Goal: Task Accomplishment & Management: Manage account settings

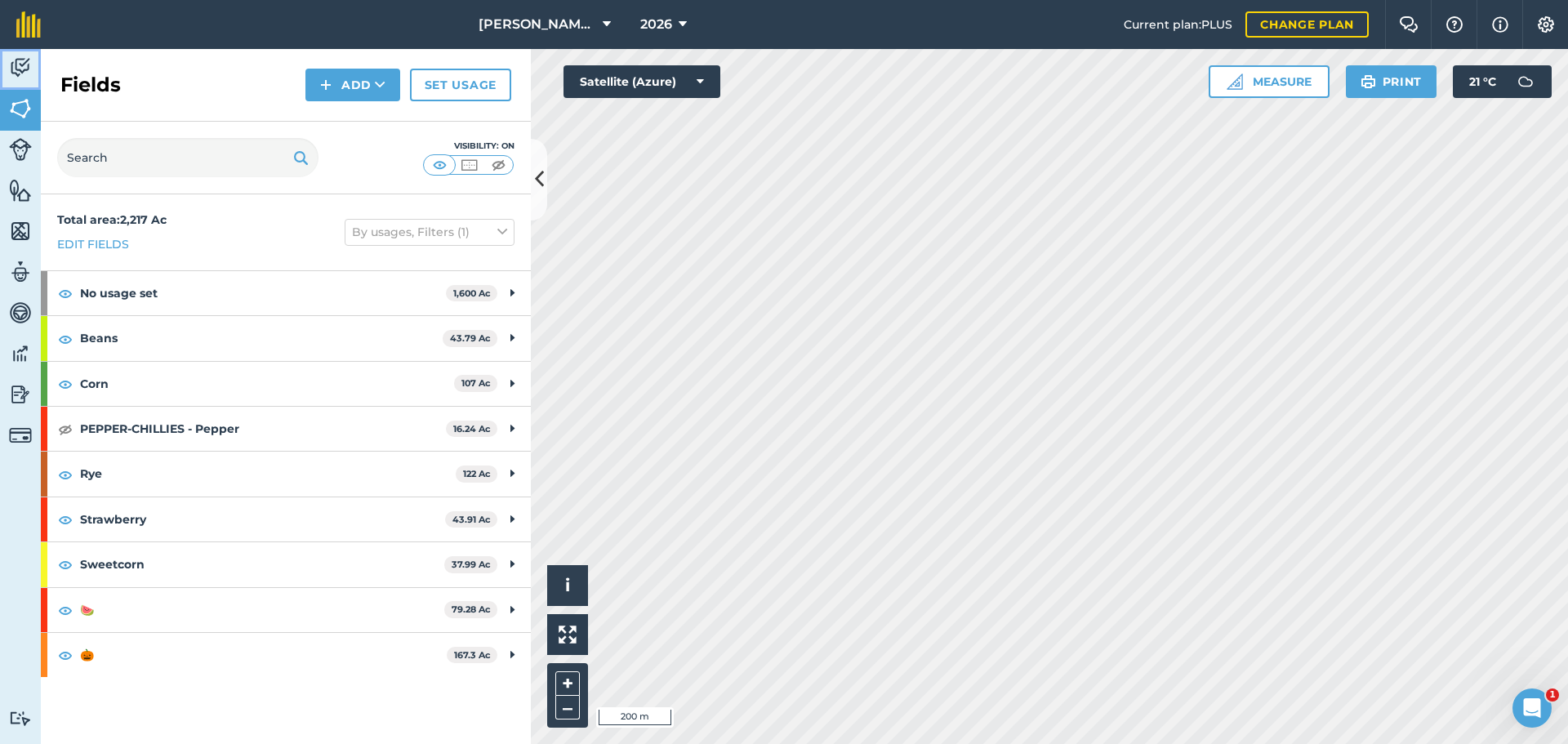
click at [16, 67] on img at bounding box center [21, 68] width 23 height 25
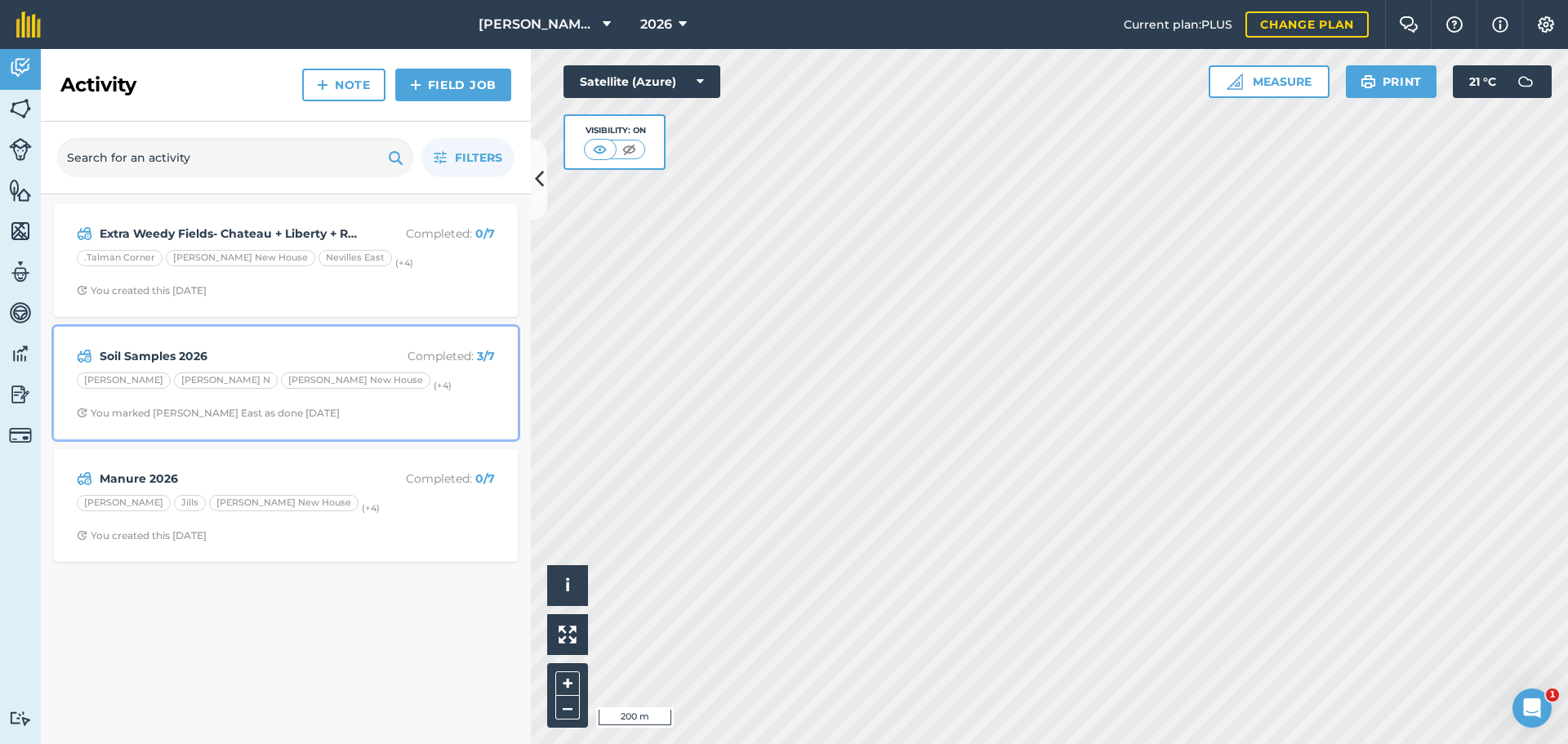
click at [407, 385] on div "[PERSON_NAME] N [PERSON_NAME] New House (+ 4 )" at bounding box center [286, 383] width 418 height 21
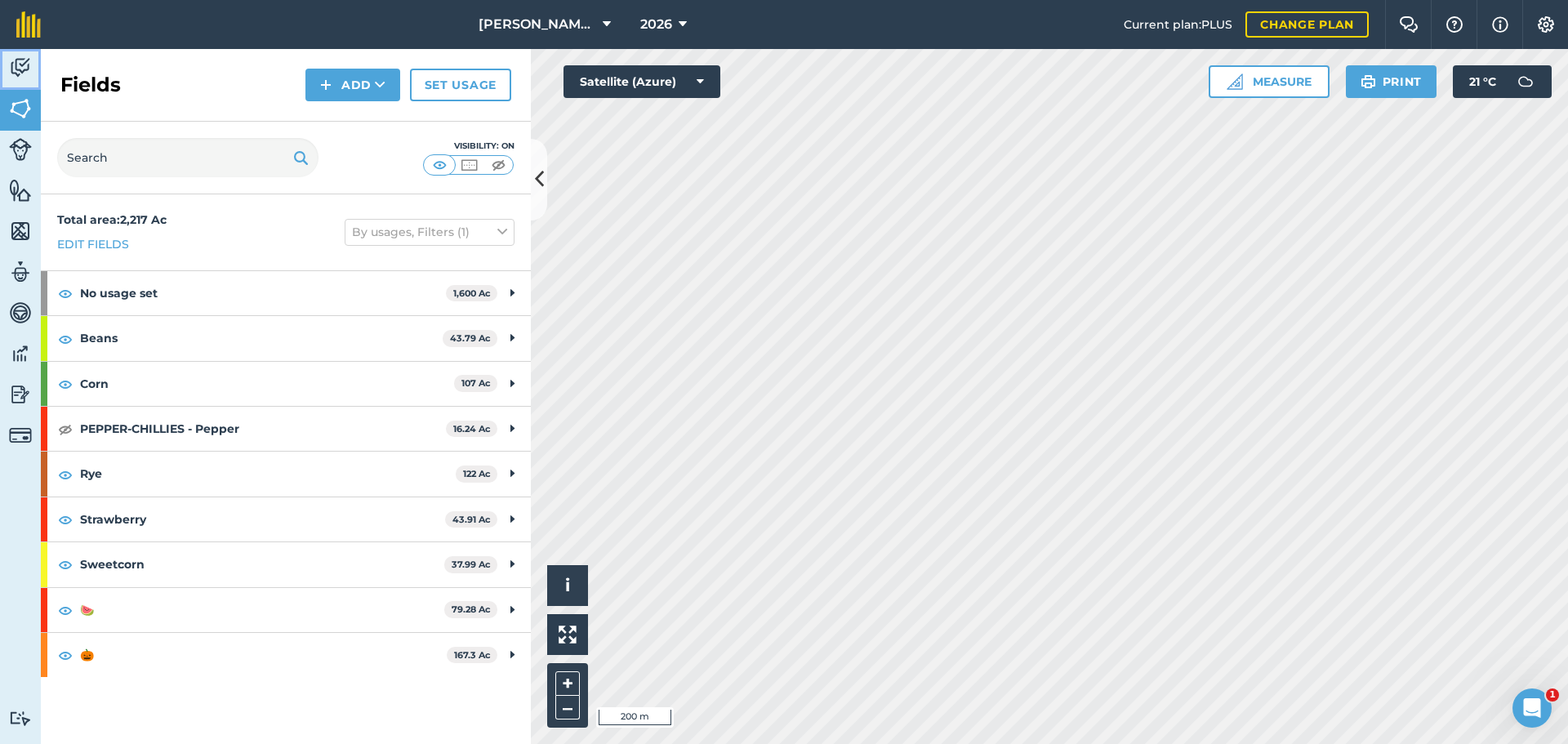
click at [19, 72] on img at bounding box center [21, 68] width 23 height 25
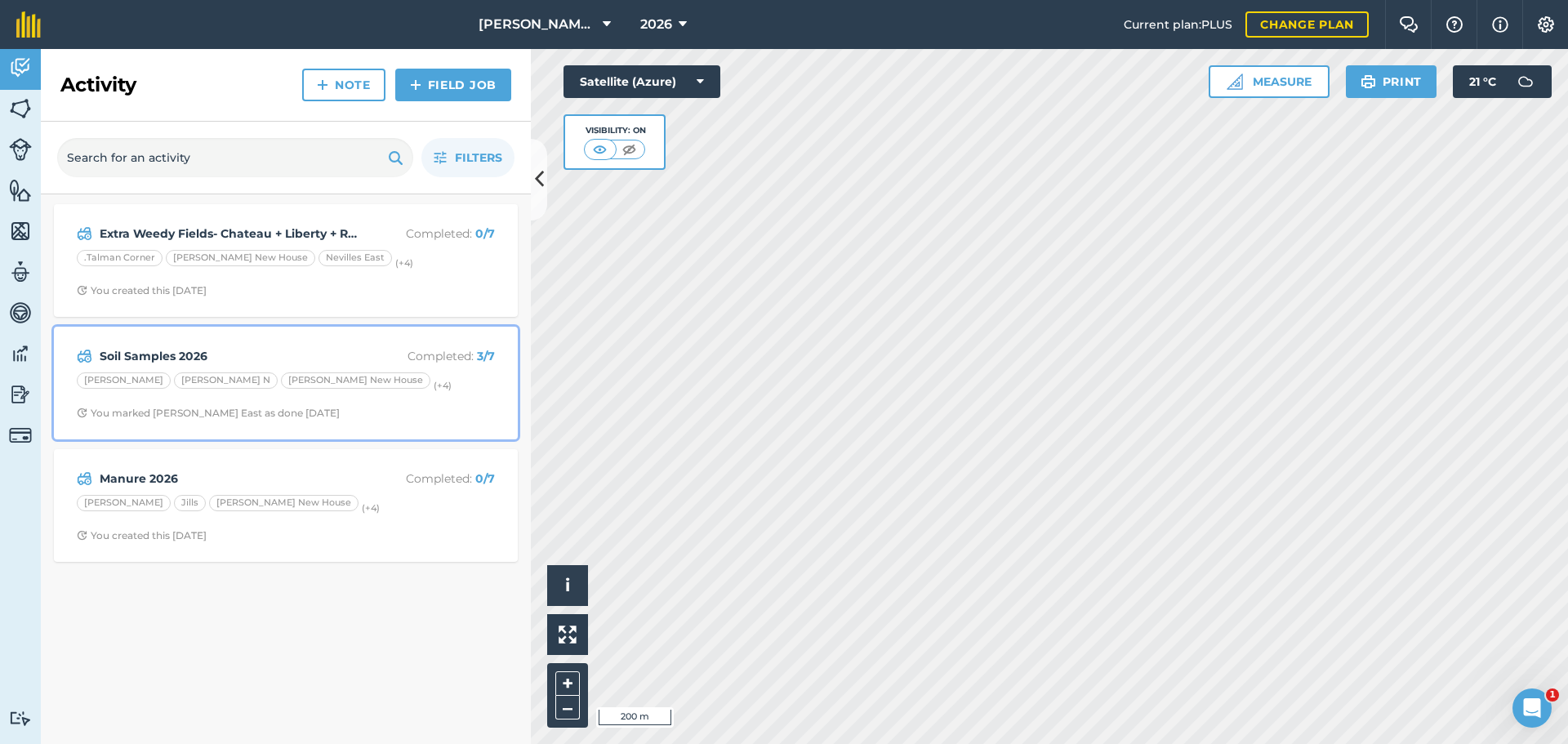
click at [426, 396] on div "Soil Samples 2026 Completed : 3 / 7 [PERSON_NAME] N [PERSON_NAME] New House (+ …" at bounding box center [286, 382] width 444 height 93
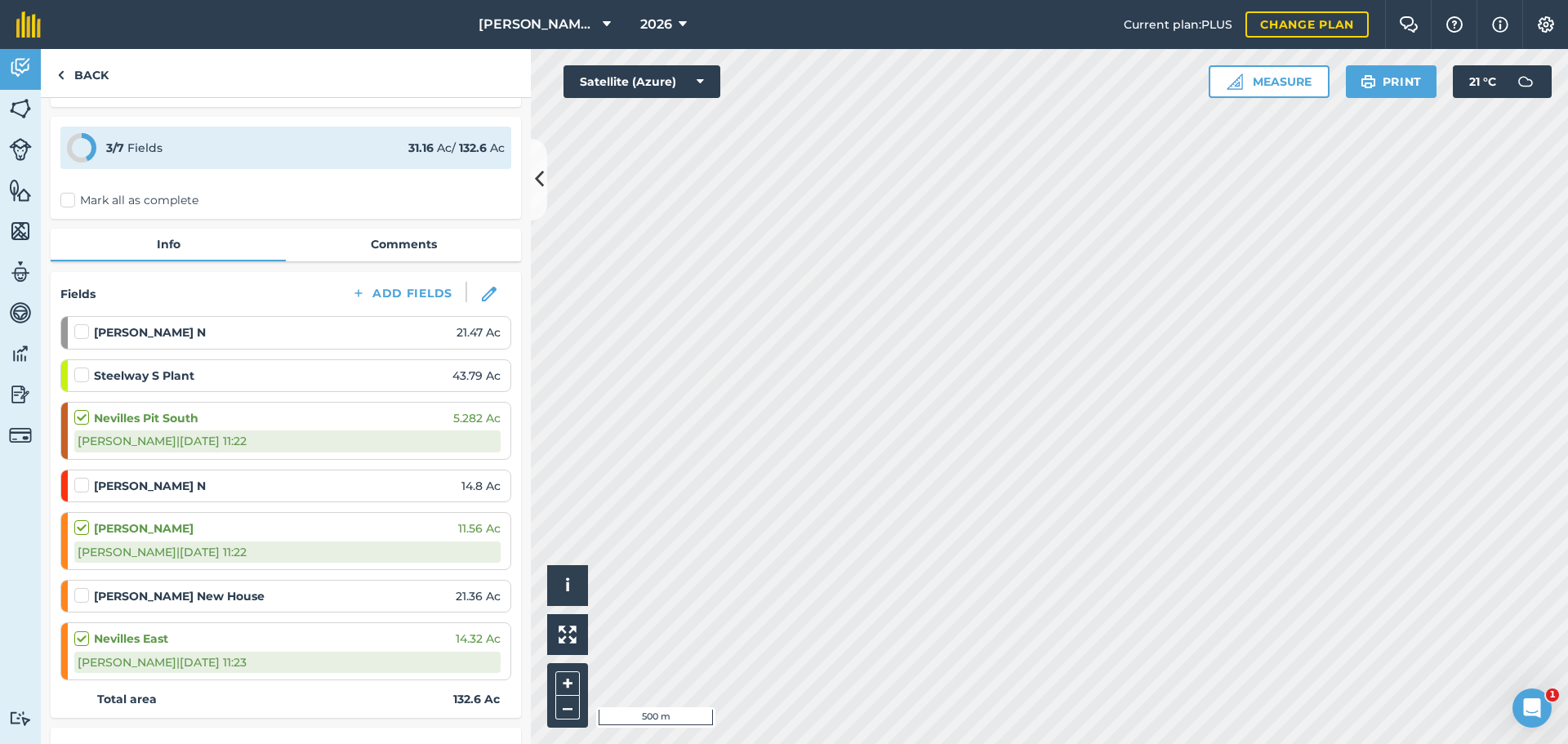
scroll to position [82, 0]
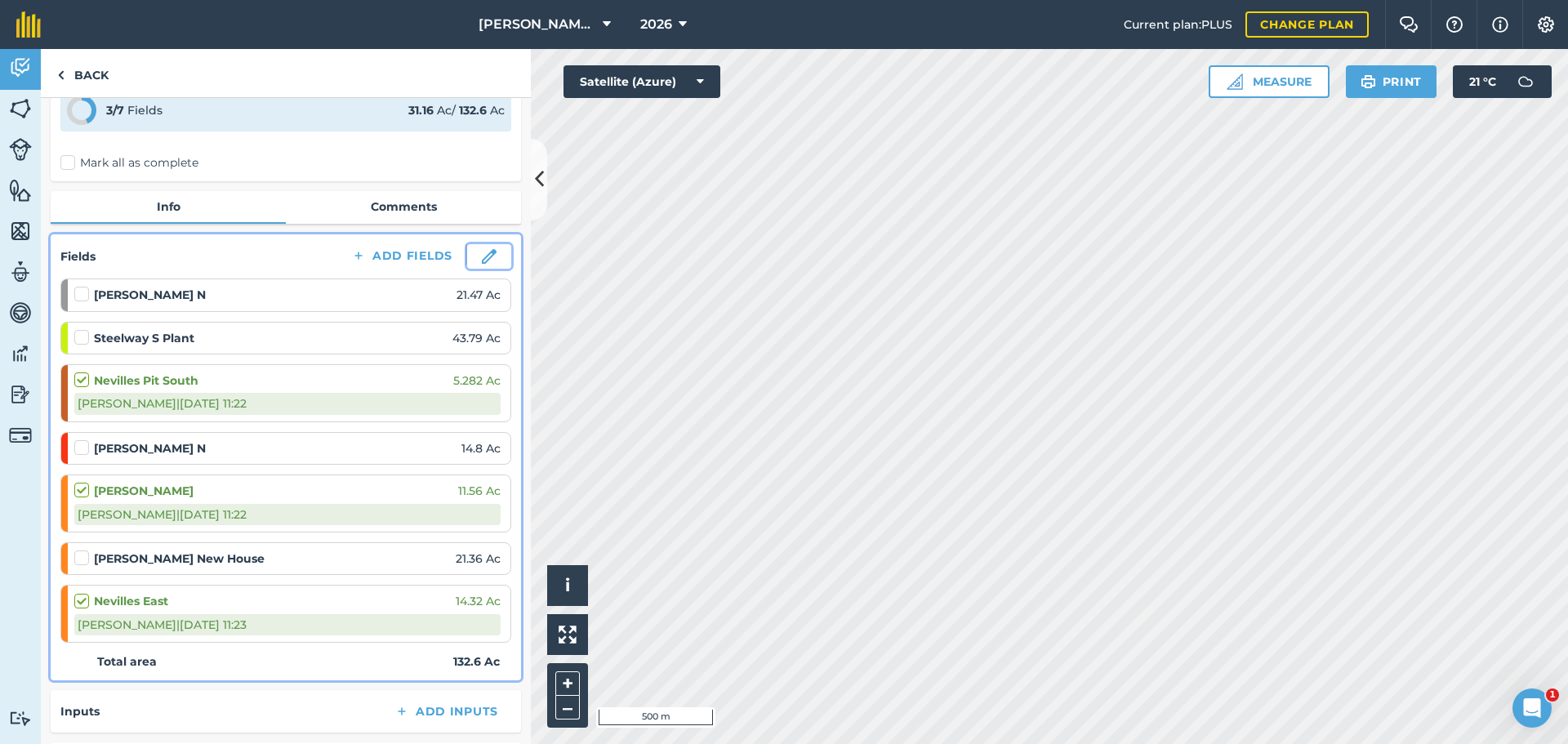
click at [481, 256] on img at bounding box center [489, 257] width 15 height 15
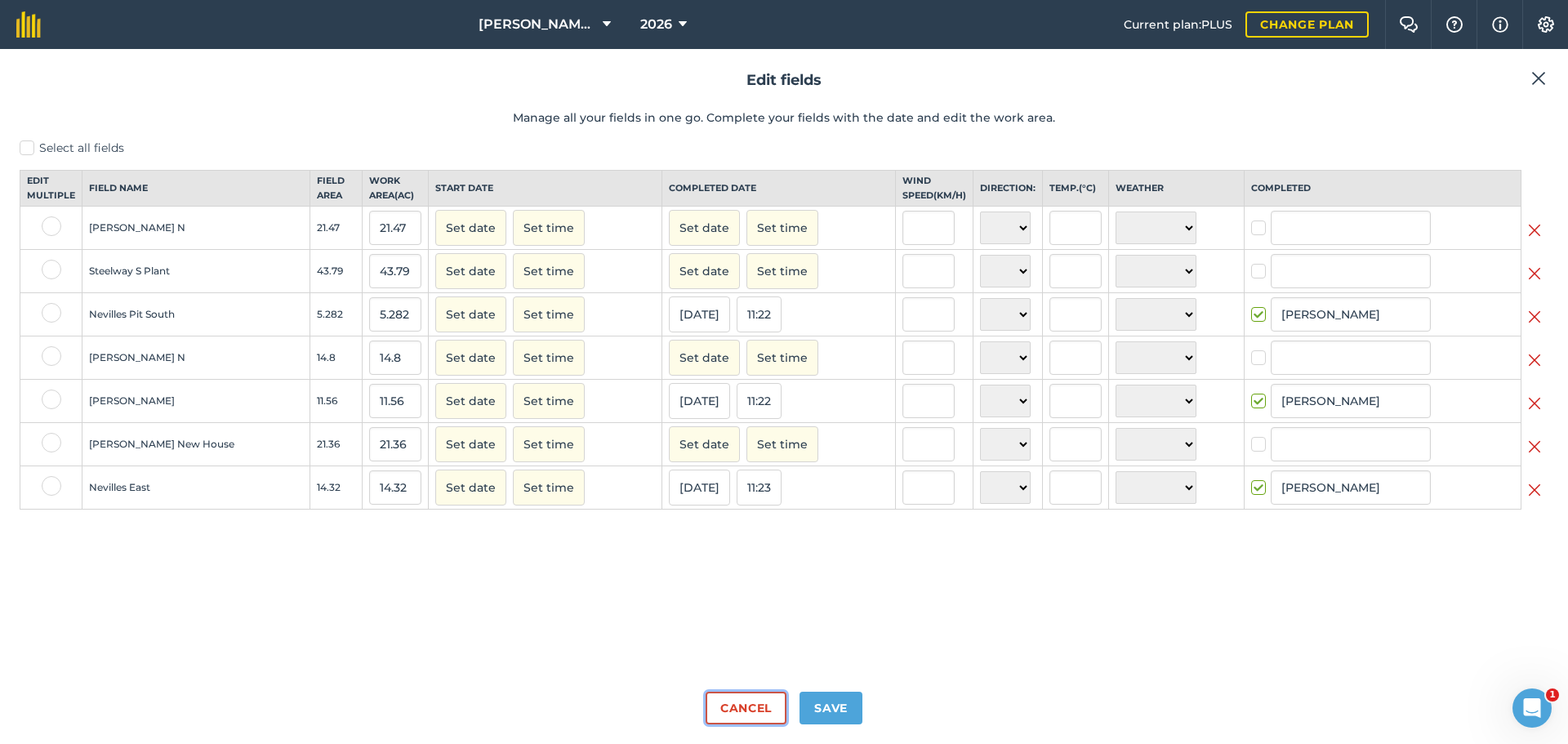
click at [746, 695] on button "Cancel" at bounding box center [746, 708] width 81 height 33
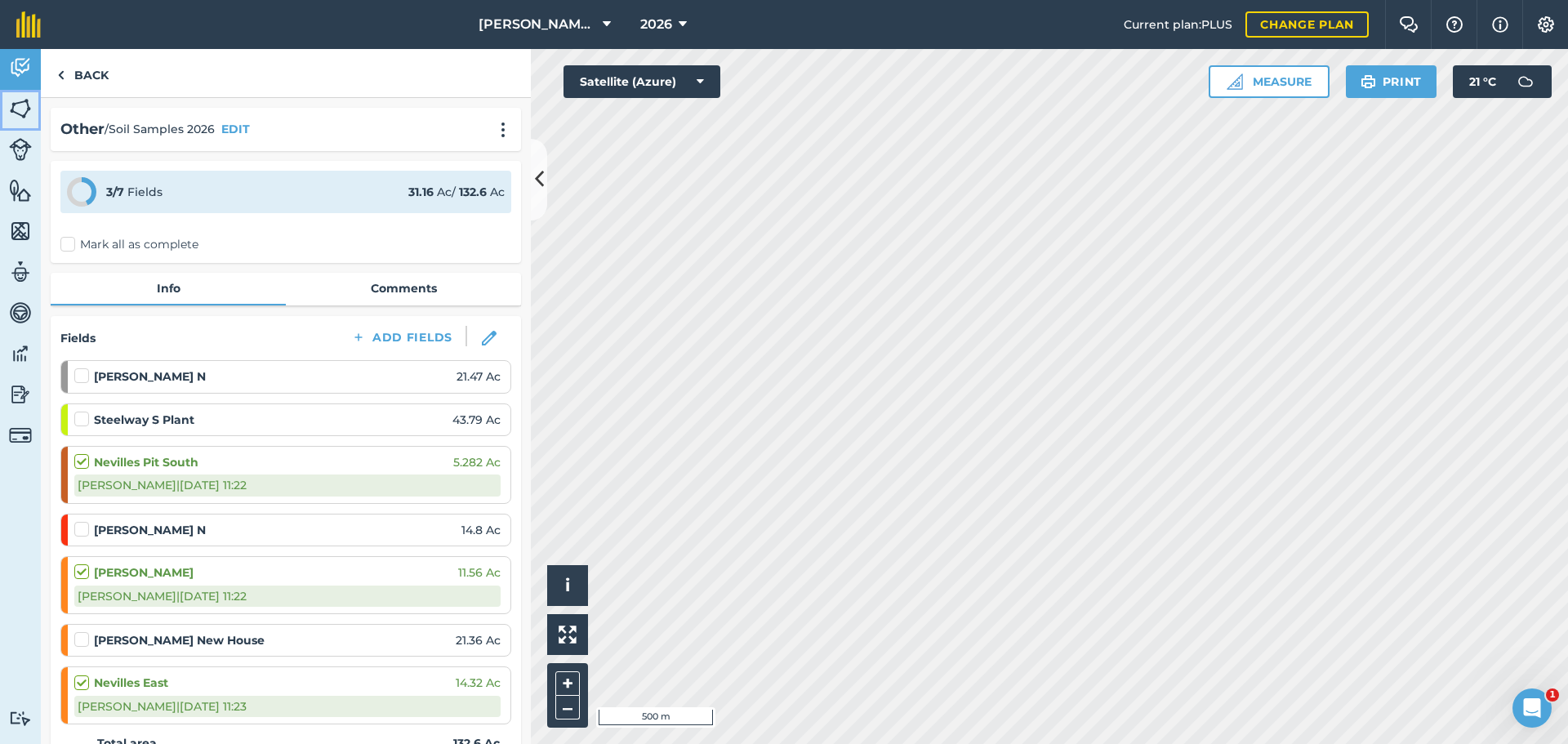
click at [22, 114] on img at bounding box center [21, 109] width 23 height 25
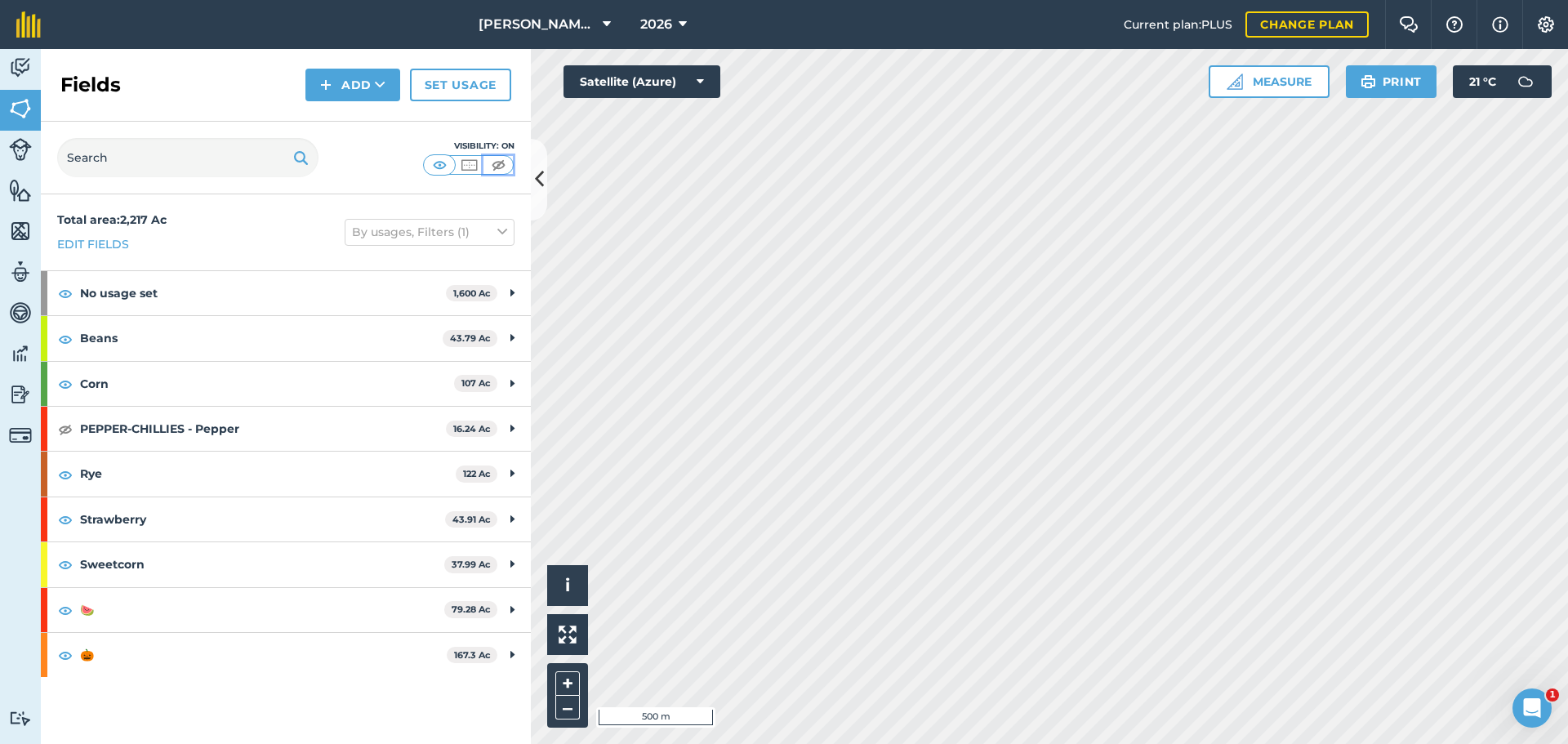
click at [496, 163] on img at bounding box center [498, 165] width 21 height 17
click at [20, 72] on img at bounding box center [21, 68] width 23 height 25
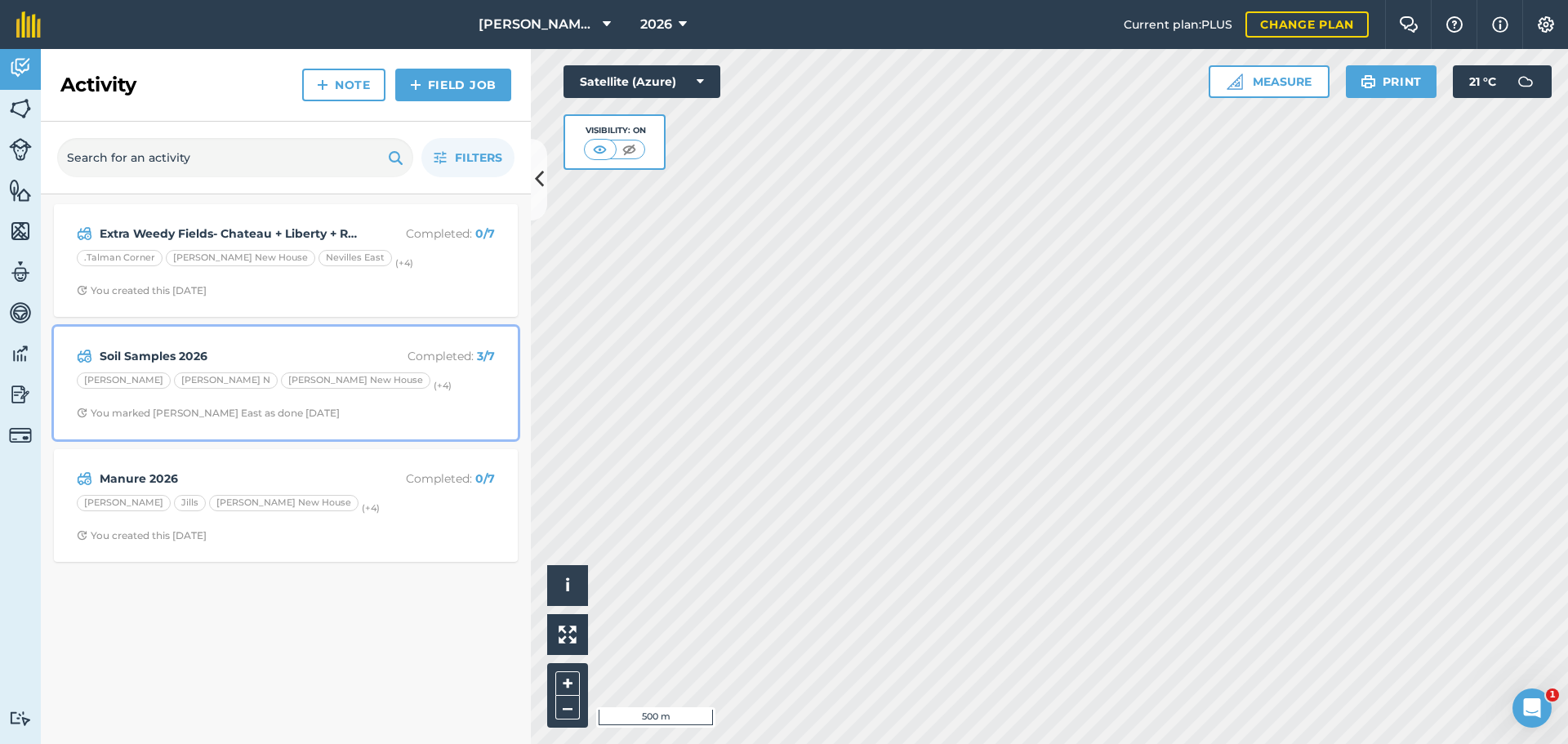
click at [403, 367] on div "Soil Samples 2026 Completed : 3 / 7 [PERSON_NAME] N [PERSON_NAME] New House (+ …" at bounding box center [286, 382] width 444 height 93
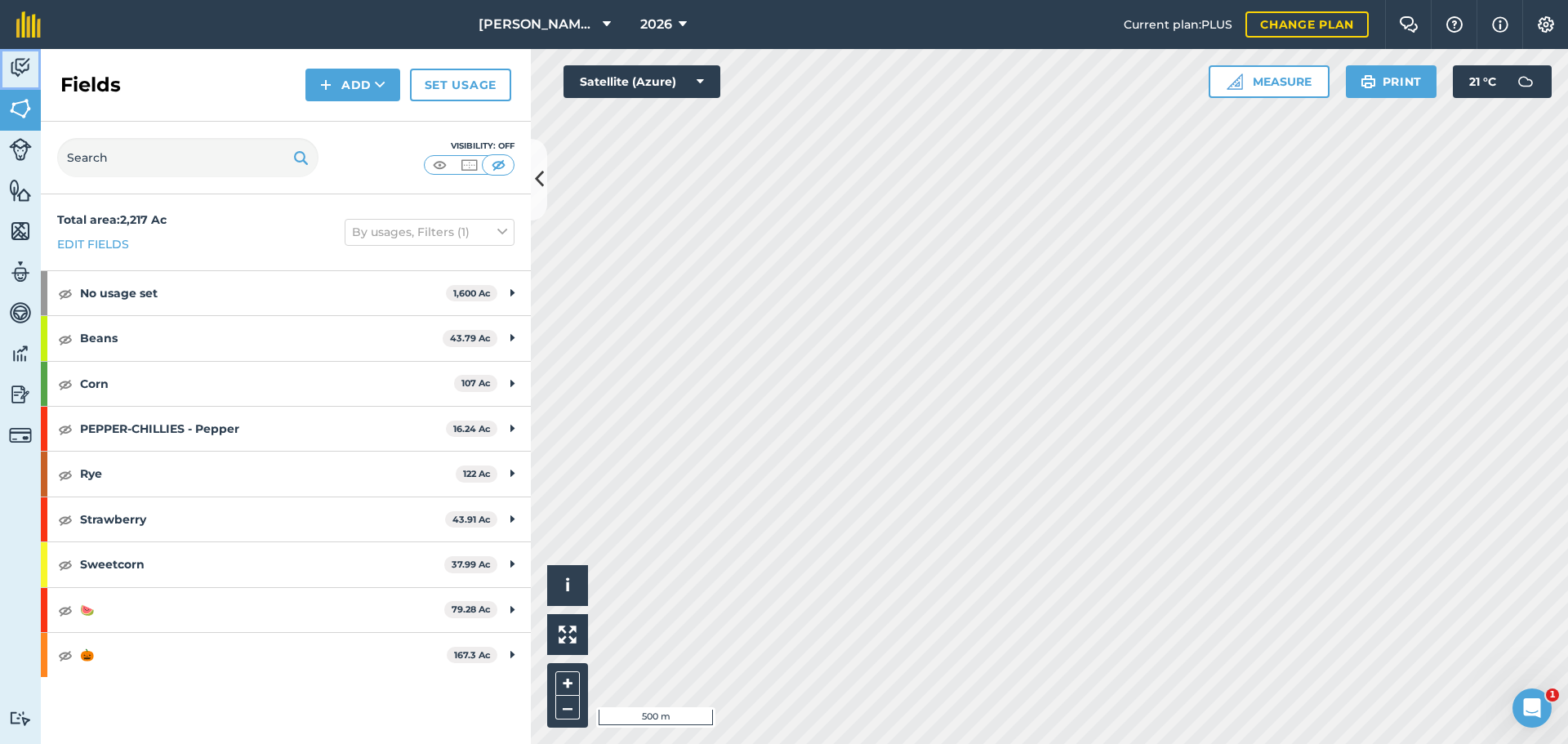
click at [7, 63] on link "Activity" at bounding box center [20, 69] width 40 height 40
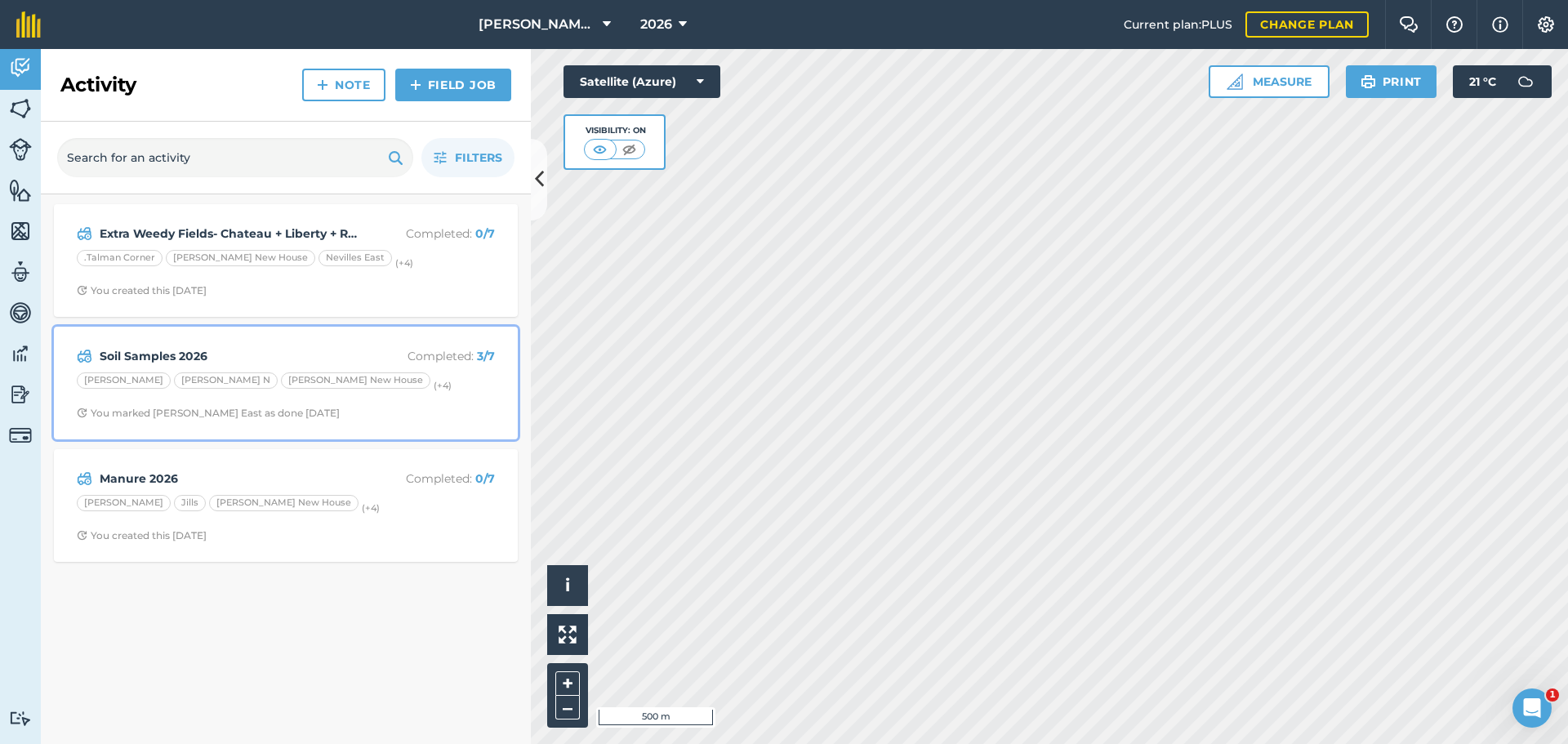
click at [401, 386] on div "[PERSON_NAME] N [PERSON_NAME] New House (+ 4 )" at bounding box center [286, 383] width 418 height 21
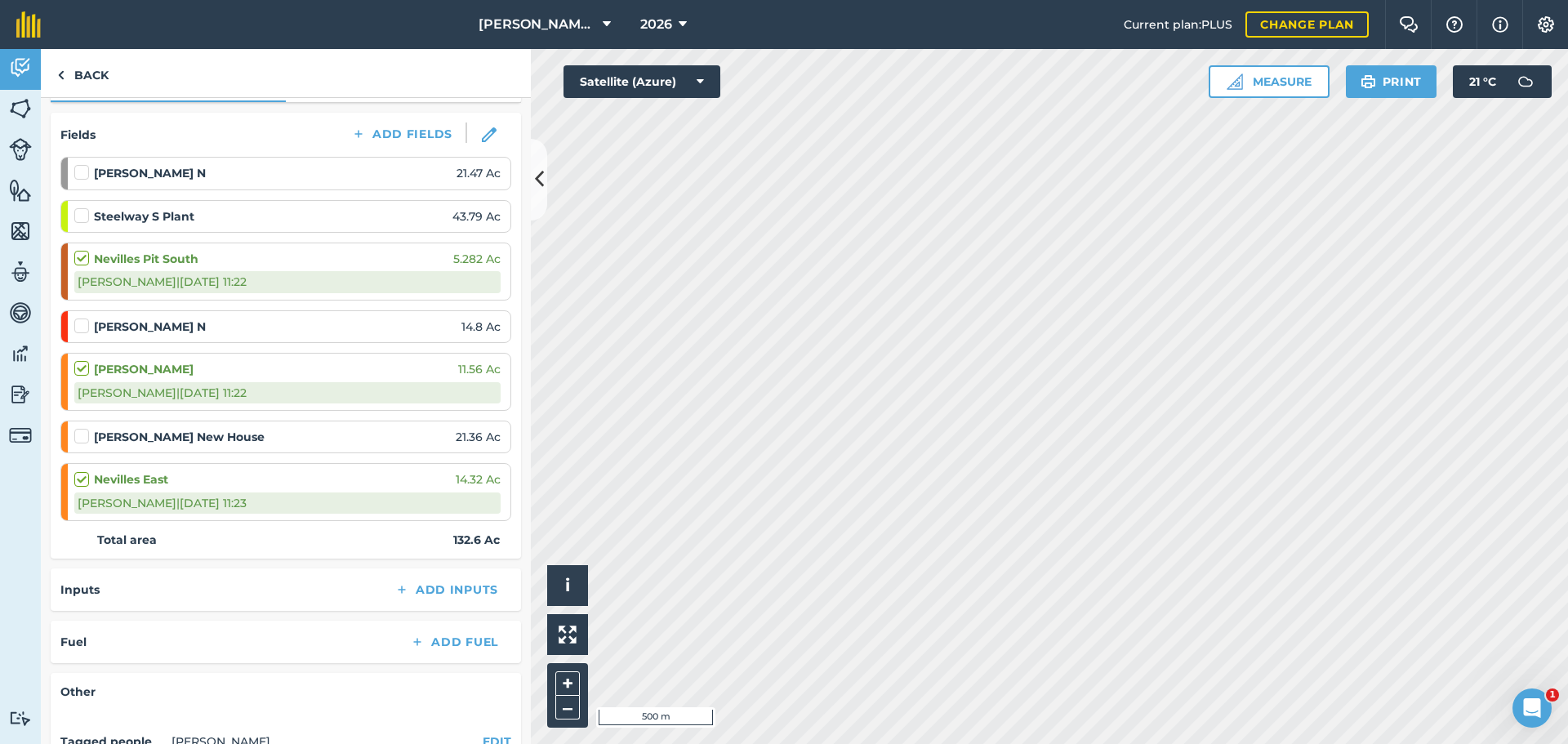
scroll to position [1, 0]
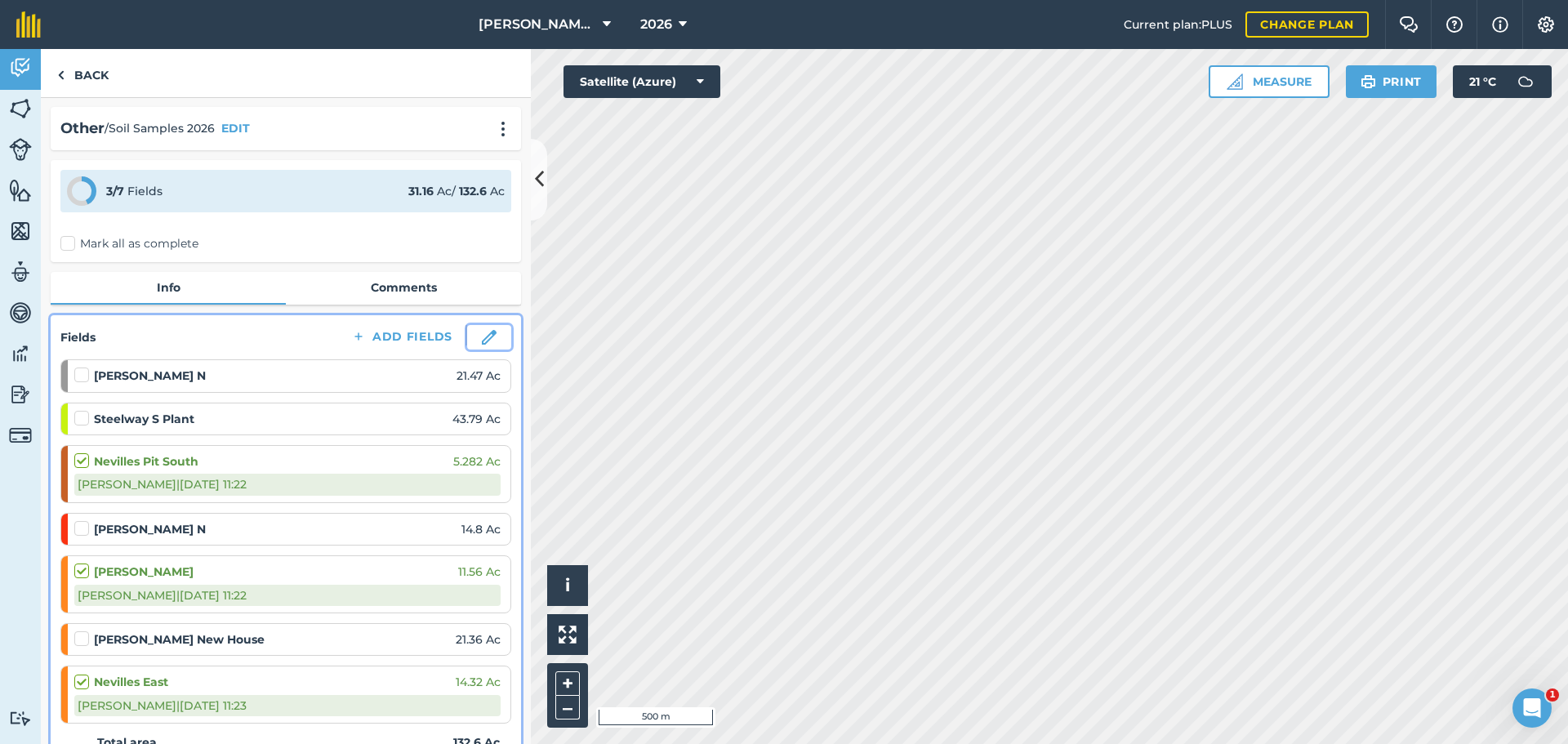
click at [481, 332] on img at bounding box center [489, 337] width 15 height 15
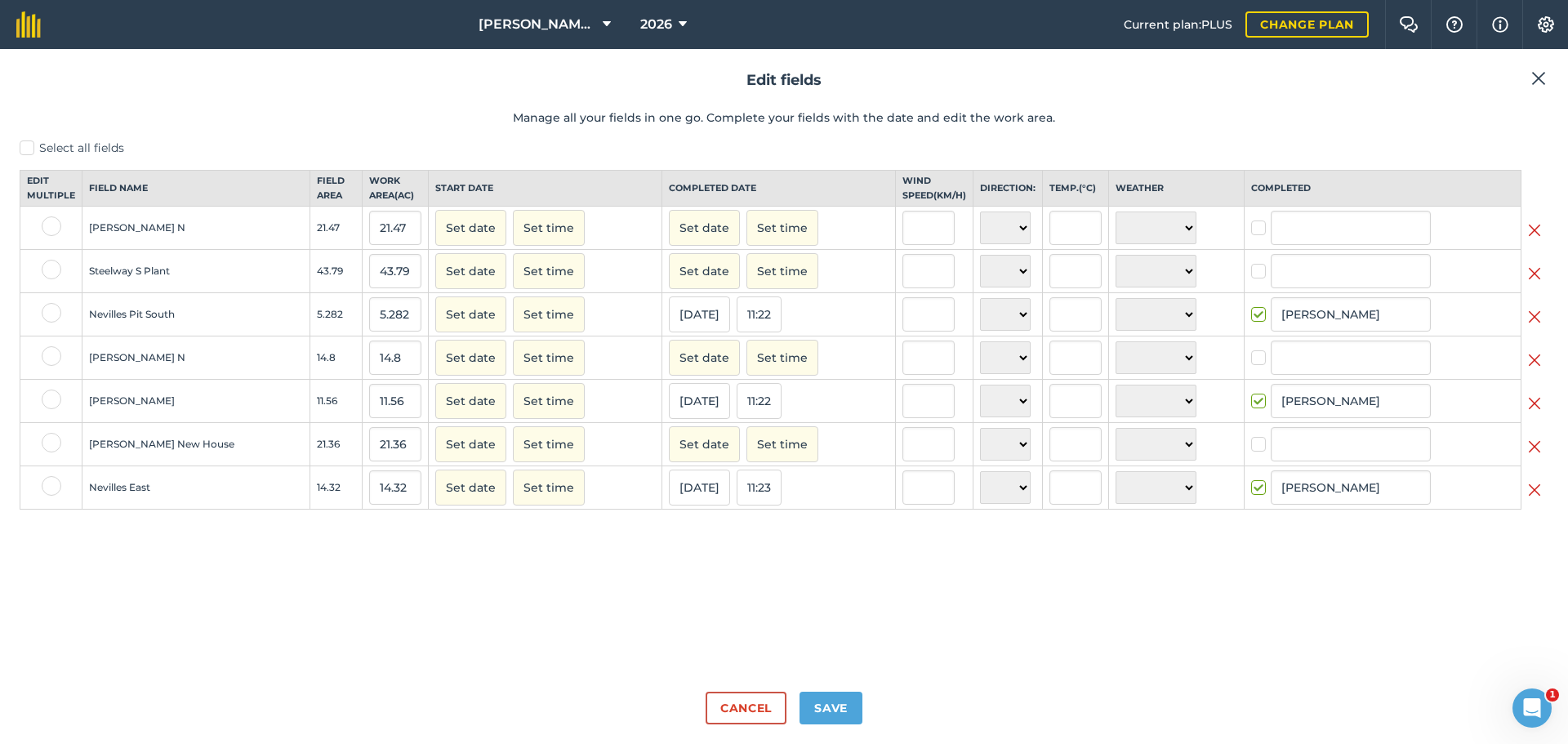
click at [49, 279] on label at bounding box center [51, 269] width 20 height 20
click at [49, 270] on input "checkbox" at bounding box center [46, 264] width 11 height 11
checkbox input "true"
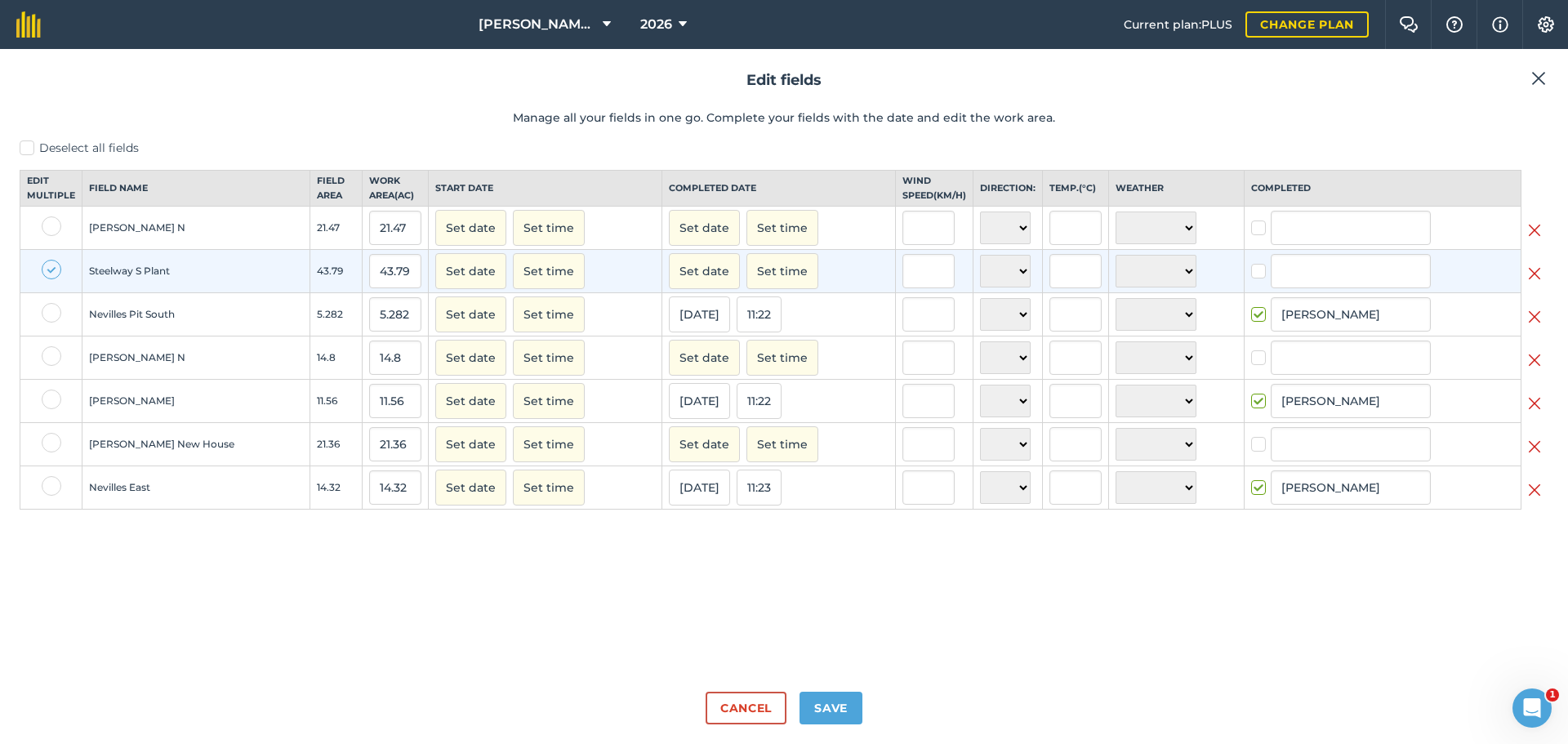
click at [1533, 283] on img at bounding box center [1534, 273] width 13 height 20
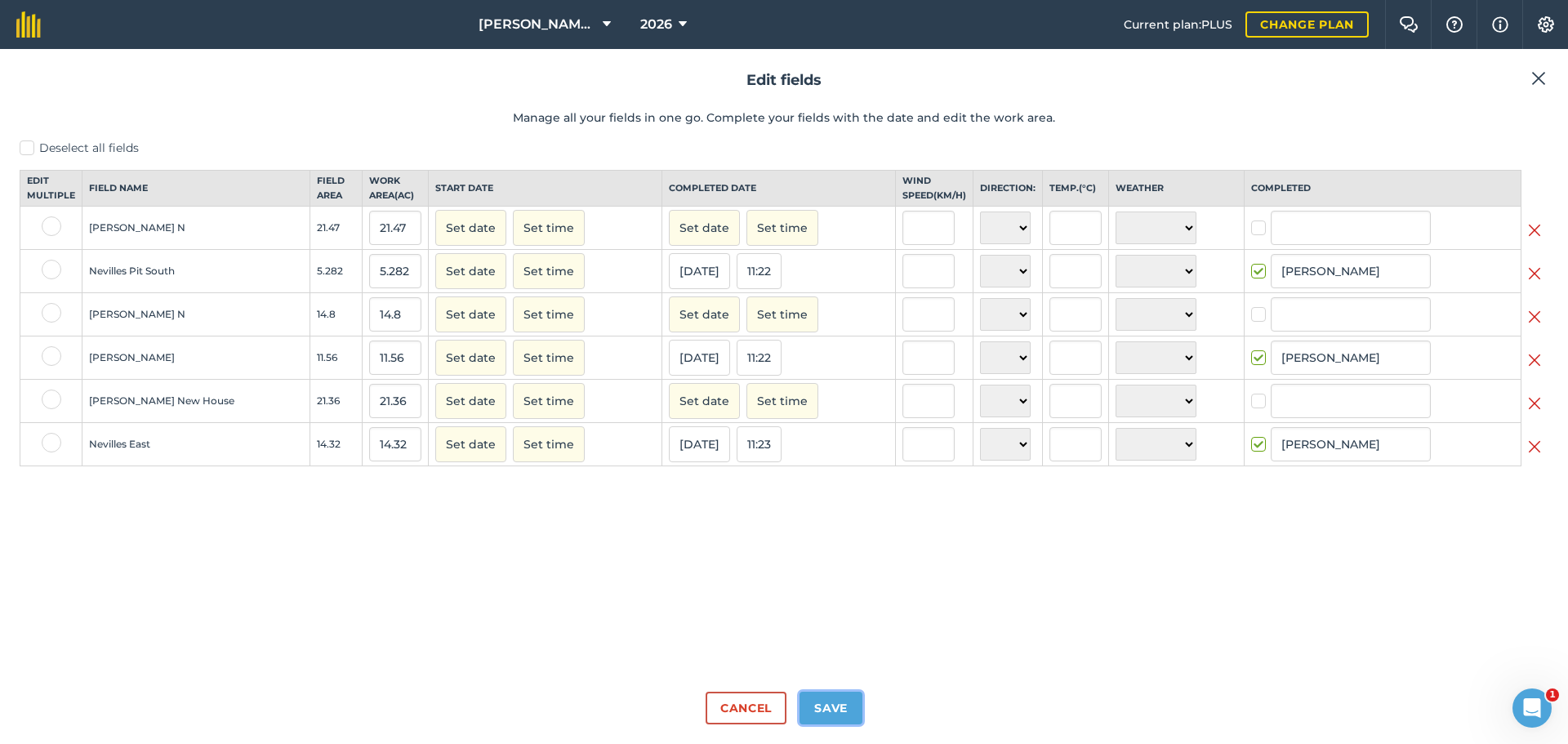
click at [833, 711] on button "Save" at bounding box center [831, 708] width 63 height 33
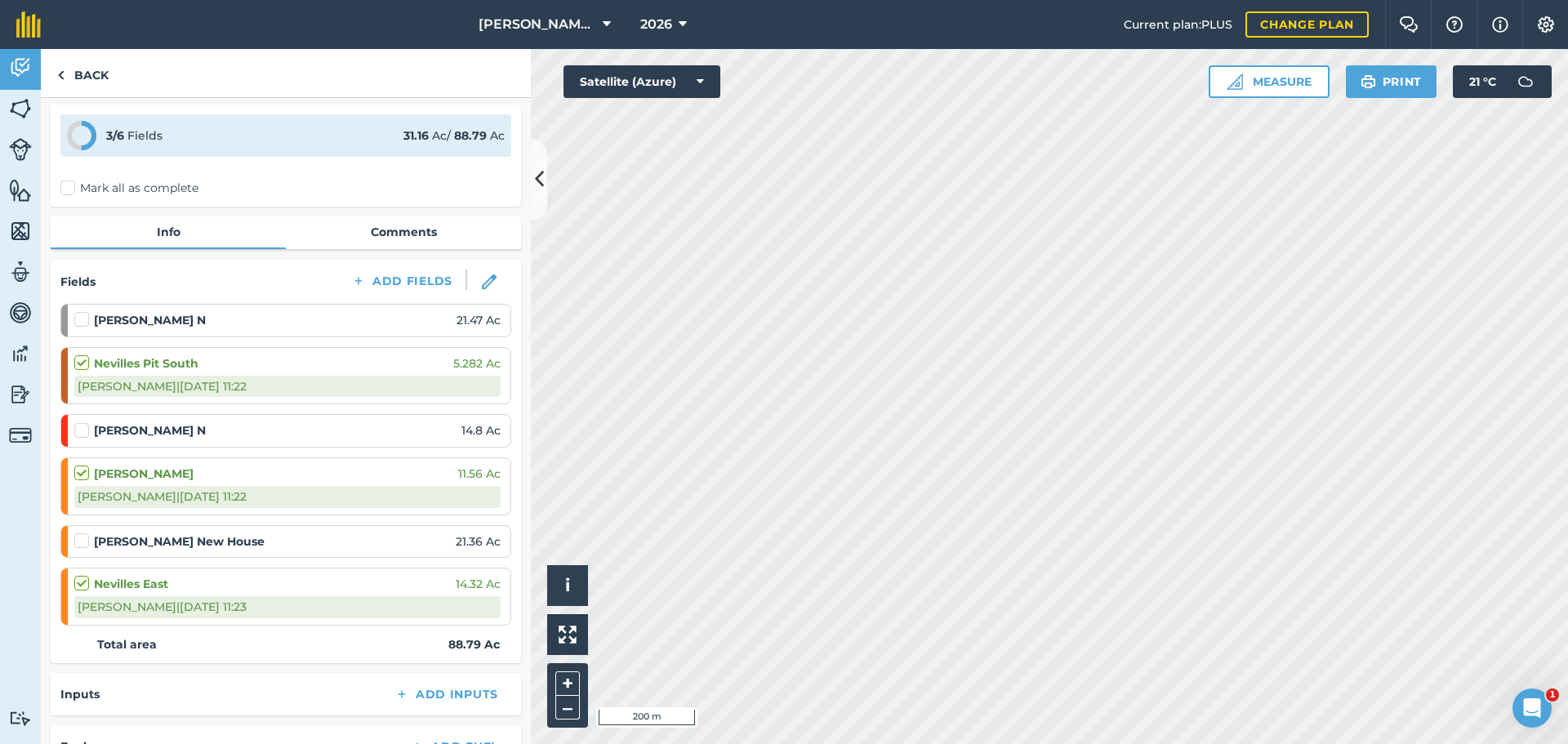
scroll to position [82, 0]
